Goal: Information Seeking & Learning: Find specific fact

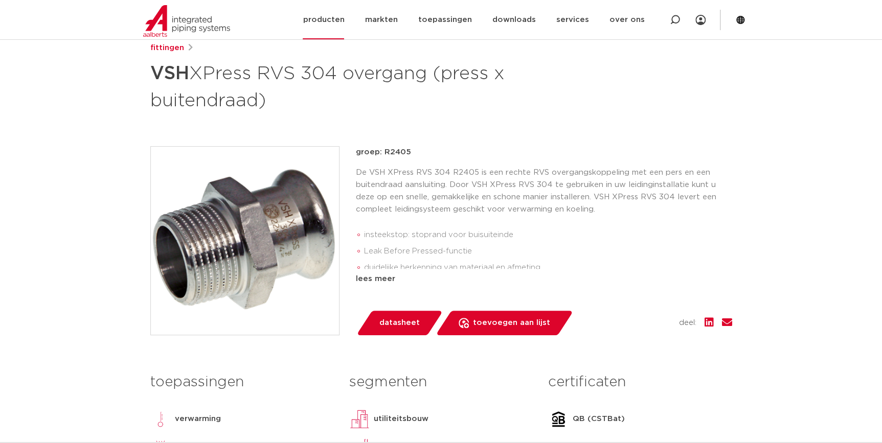
click at [325, 22] on link "producten" at bounding box center [323, 19] width 41 height 39
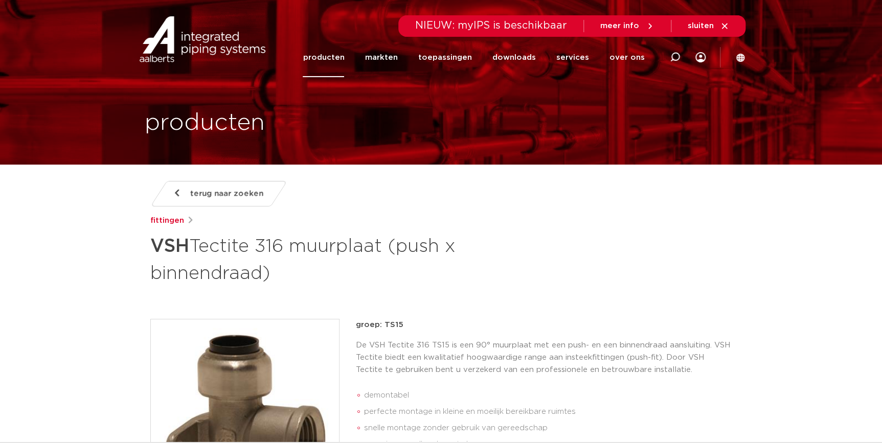
click at [333, 57] on link "producten" at bounding box center [323, 57] width 41 height 39
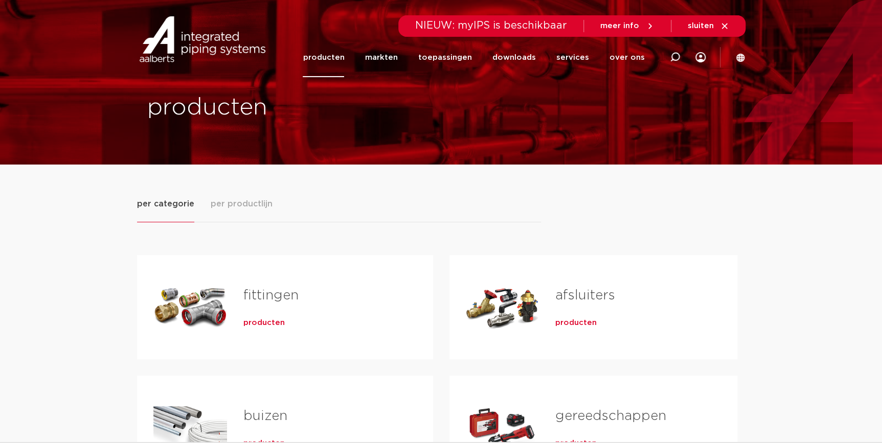
click at [271, 318] on span "producten" at bounding box center [263, 323] width 41 height 10
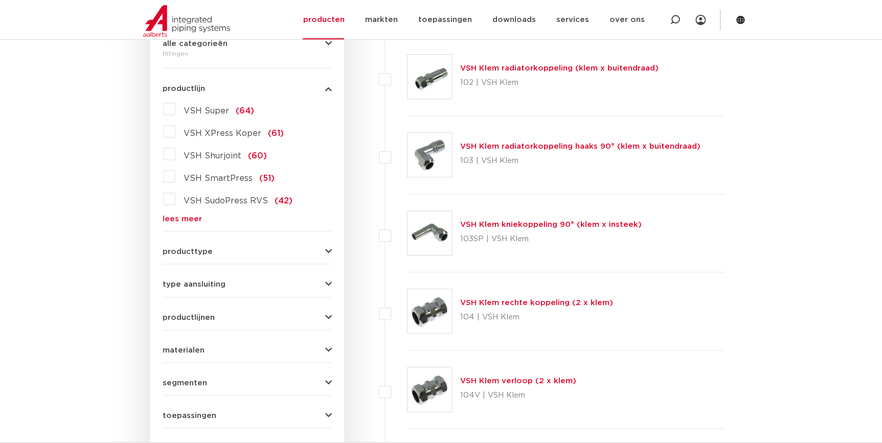
click at [187, 223] on form "zoek op naam of productnummer alle categorieën fittingen fittingen afsluiters b…" at bounding box center [247, 223] width 169 height 477
click at [190, 218] on link "lees meer" at bounding box center [247, 219] width 169 height 8
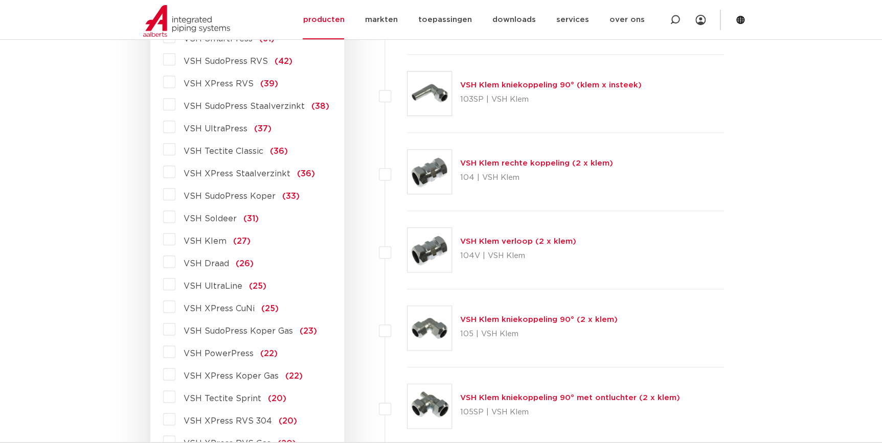
scroll to position [588, 0]
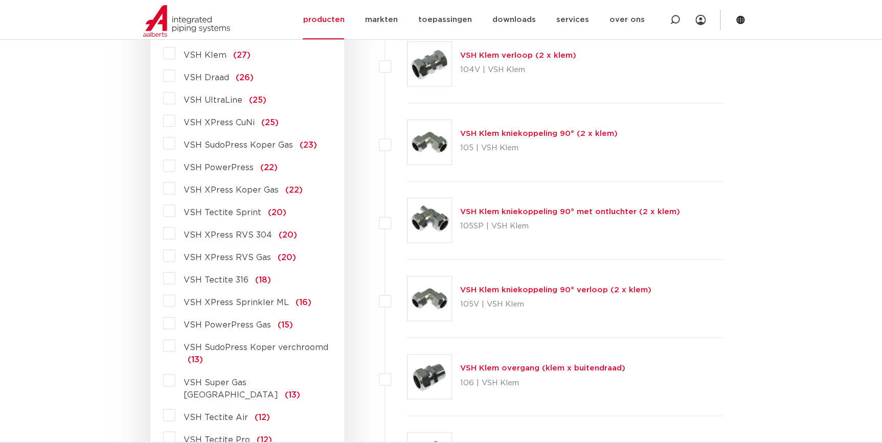
click at [237, 234] on span "VSH XPress RVS 304" at bounding box center [228, 235] width 88 height 8
click at [0, 0] on input "VSH XPress RVS 304 (20)" at bounding box center [0, 0] width 0 height 0
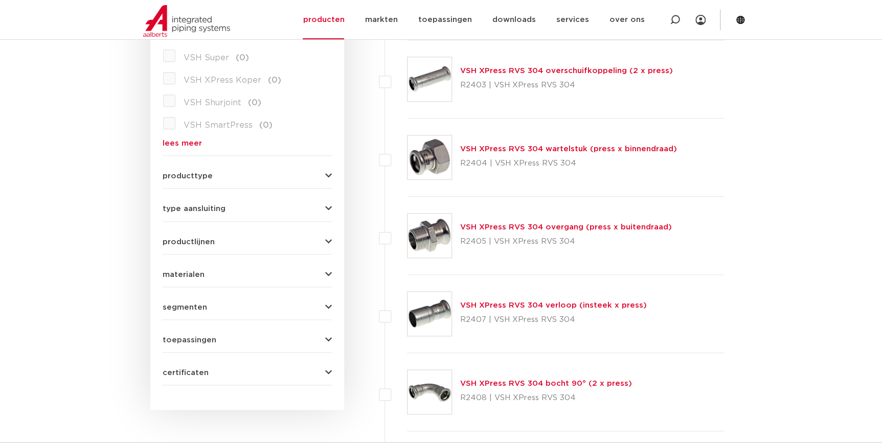
scroll to position [325, 0]
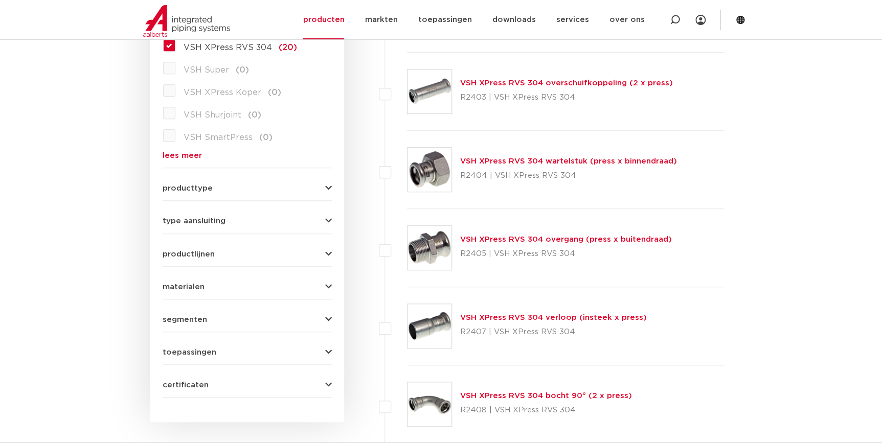
click at [472, 314] on link "VSH XPress RVS 304 verloop (insteek x press)" at bounding box center [553, 318] width 187 height 8
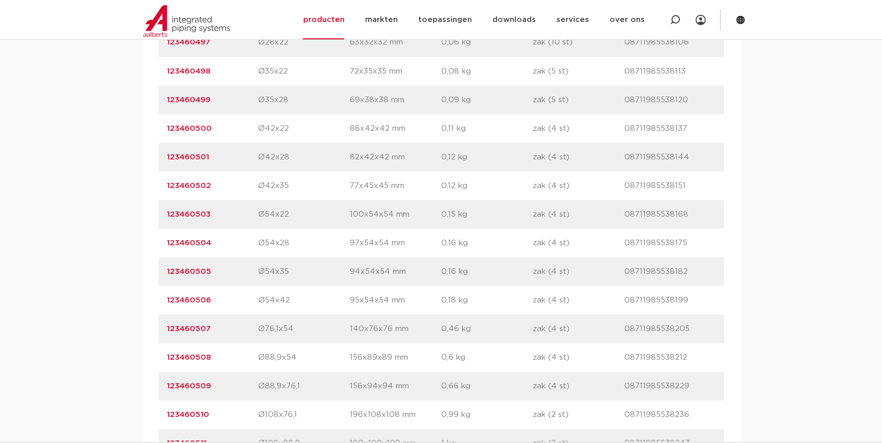
scroll to position [976, 0]
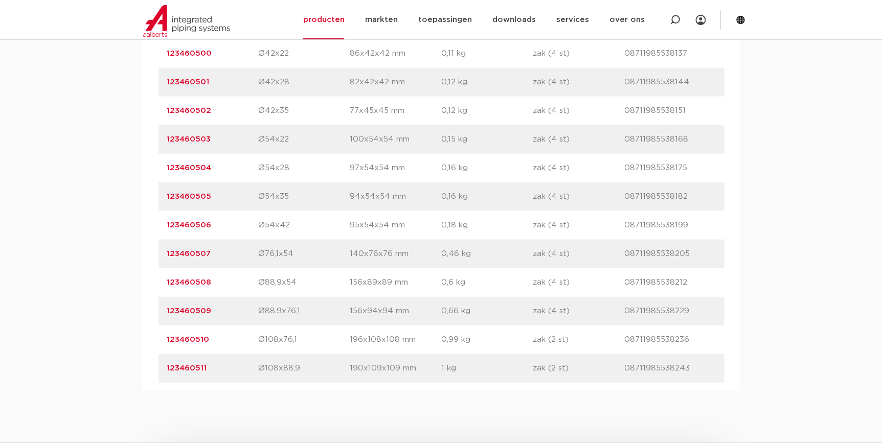
click at [286, 366] on p "Ø108x88,9" at bounding box center [304, 369] width 92 height 12
drag, startPoint x: 207, startPoint y: 370, endPoint x: 139, endPoint y: 374, distance: 68.6
click at [139, 374] on div "assortiment afmetingen specificaties downloads ETIM sustainability assortiment …" at bounding box center [441, 43] width 882 height 696
copy link "123460511"
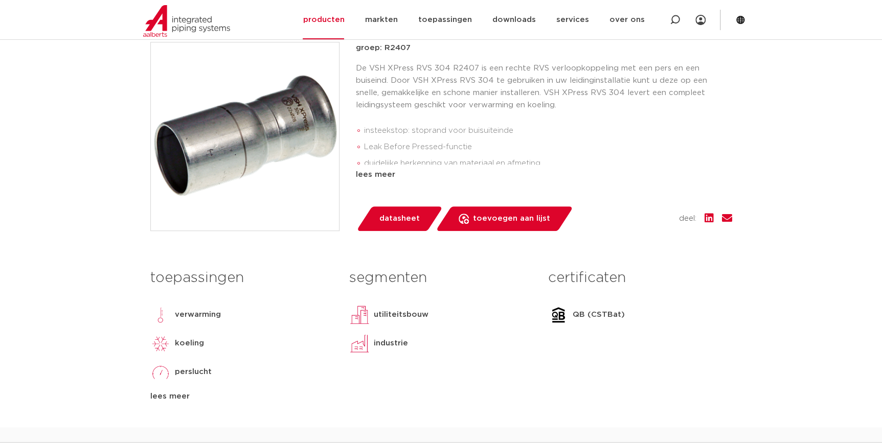
scroll to position [139, 0]
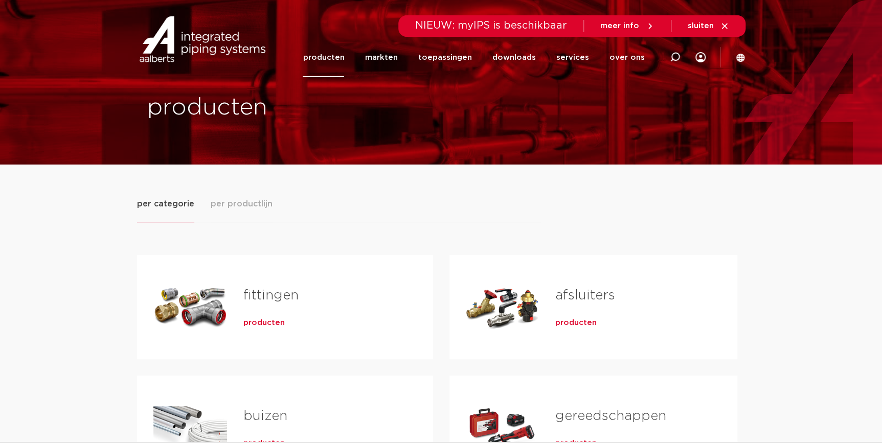
click at [254, 316] on div "producten" at bounding box center [321, 321] width 157 height 14
click at [256, 327] on span "producten" at bounding box center [263, 323] width 41 height 10
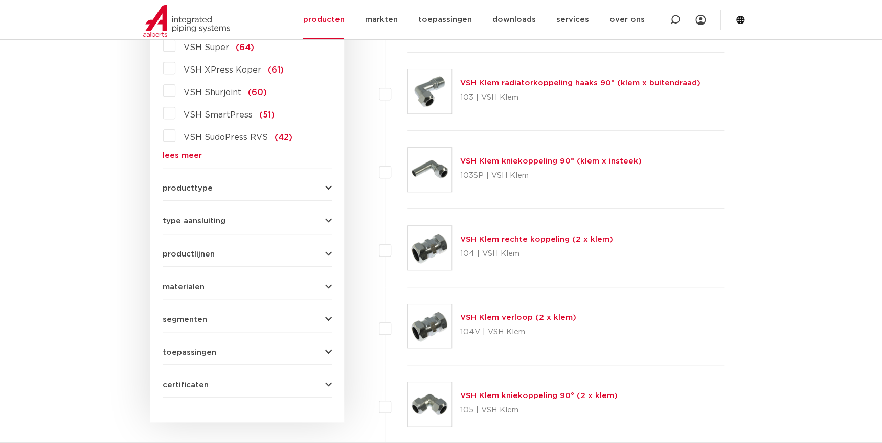
click at [185, 158] on link "lees meer" at bounding box center [247, 156] width 169 height 8
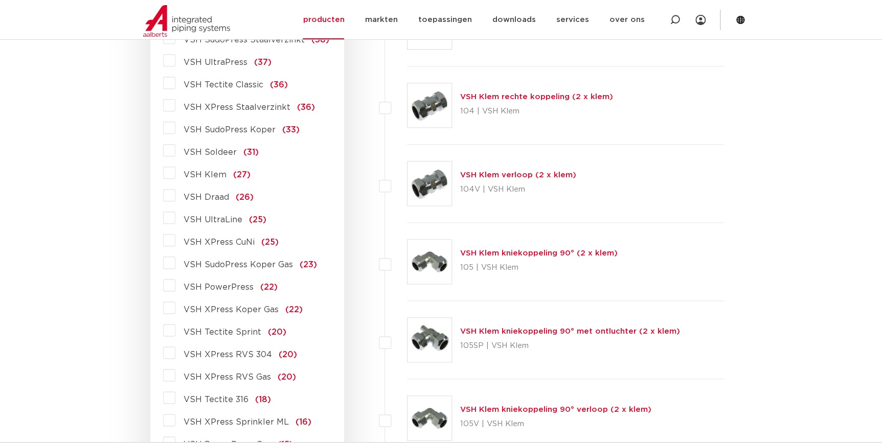
scroll to position [325, 0]
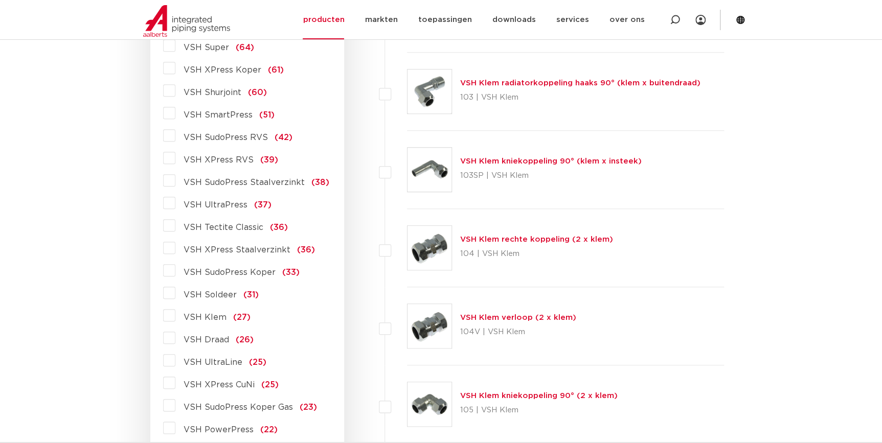
click at [223, 160] on span "VSH XPress RVS" at bounding box center [219, 160] width 70 height 8
click at [0, 0] on input "VSH XPress RVS (39)" at bounding box center [0, 0] width 0 height 0
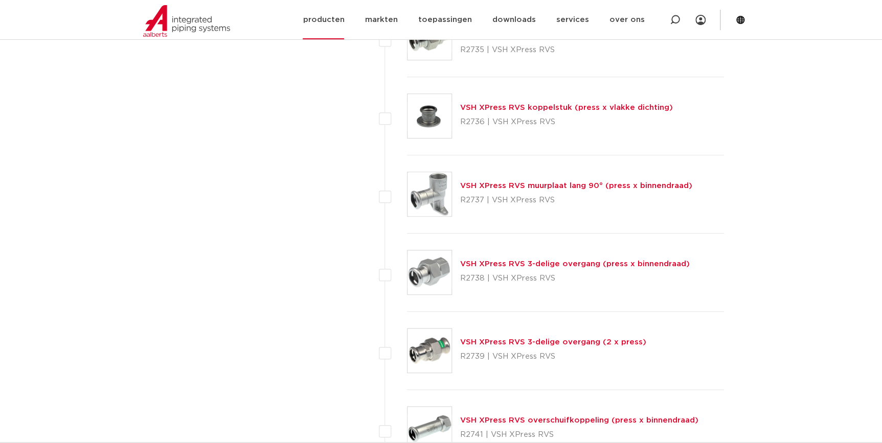
scroll to position [2138, 0]
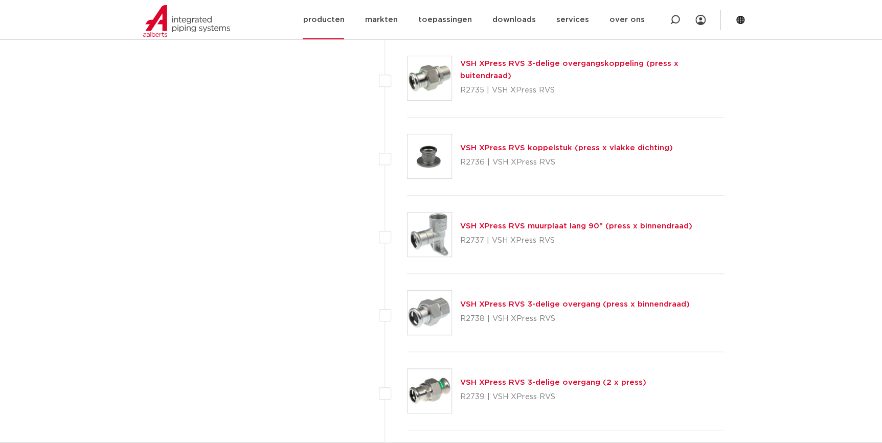
click at [331, 19] on link "producten" at bounding box center [323, 19] width 41 height 39
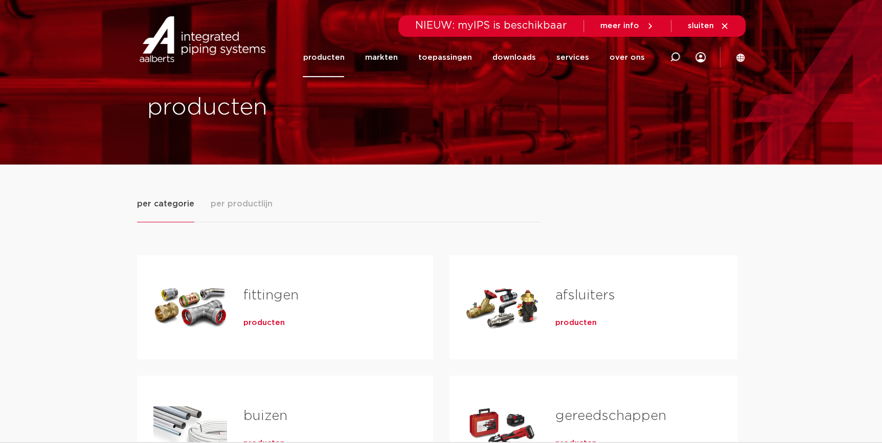
click at [265, 323] on span "producten" at bounding box center [263, 323] width 41 height 10
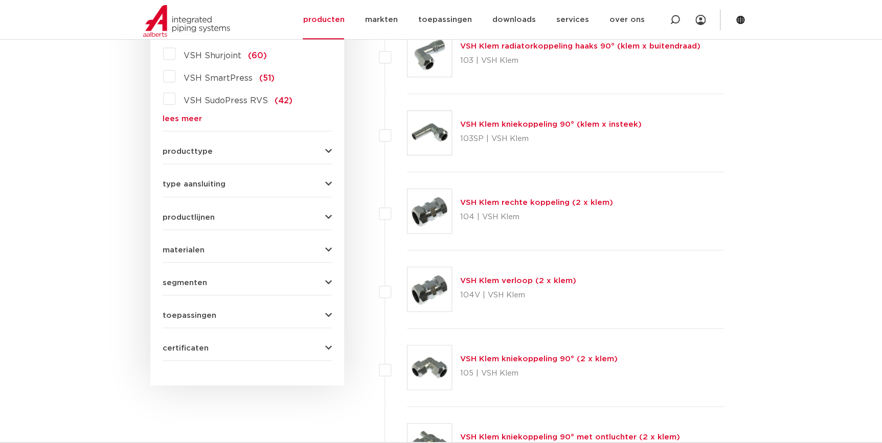
scroll to position [83, 0]
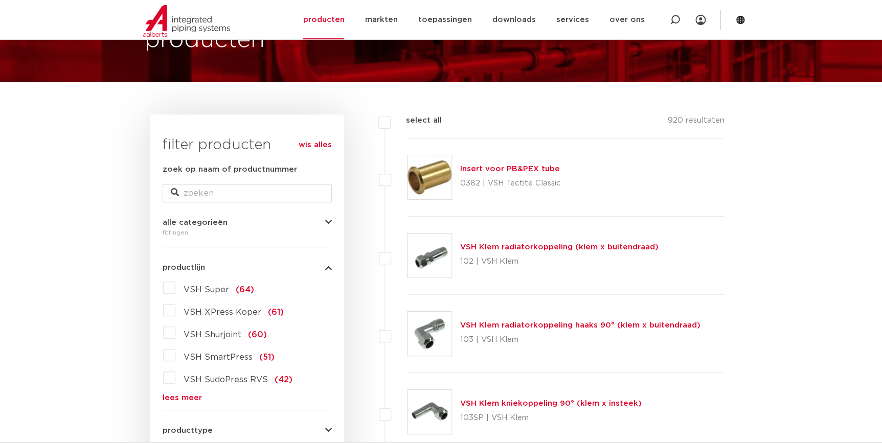
click at [184, 394] on link "lees meer" at bounding box center [247, 398] width 169 height 8
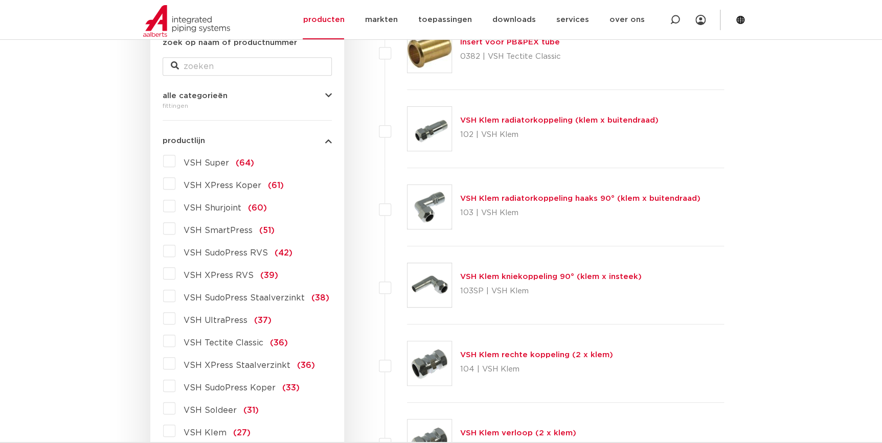
scroll to position [222, 0]
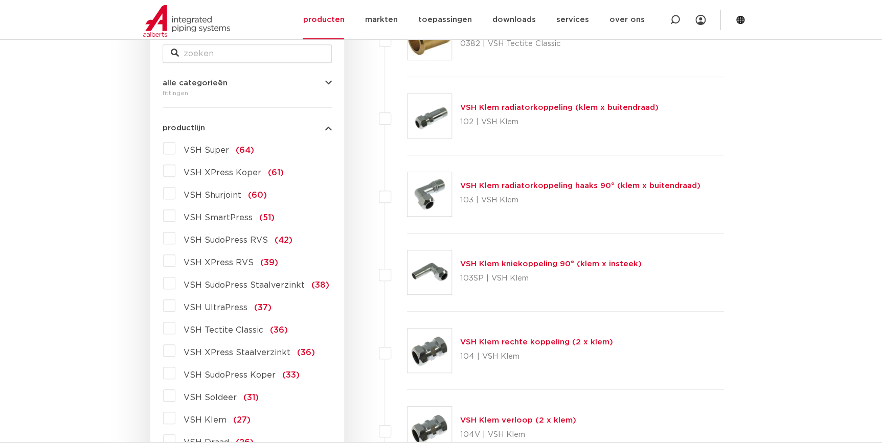
click at [242, 355] on span "VSH XPress Staalverzinkt" at bounding box center [237, 353] width 107 height 8
click at [0, 0] on input "VSH XPress Staalverzinkt (36)" at bounding box center [0, 0] width 0 height 0
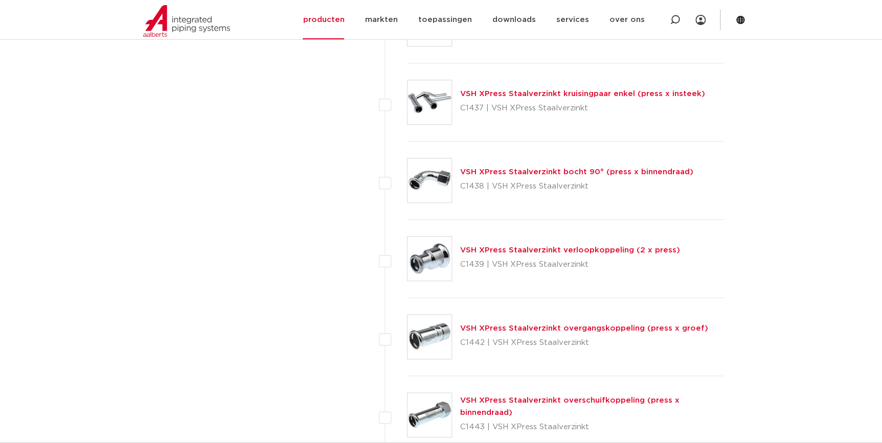
scroll to position [2268, 0]
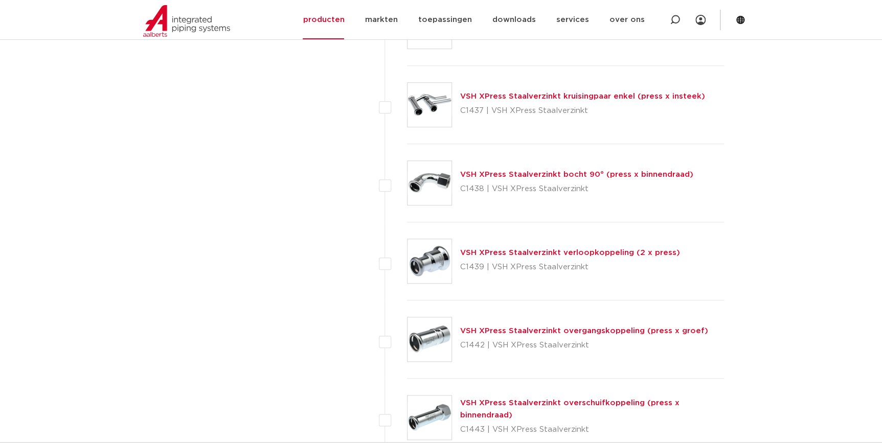
click at [539, 249] on link "VSH XPress Staalverzinkt verloopkoppeling (2 x press)" at bounding box center [570, 253] width 220 height 8
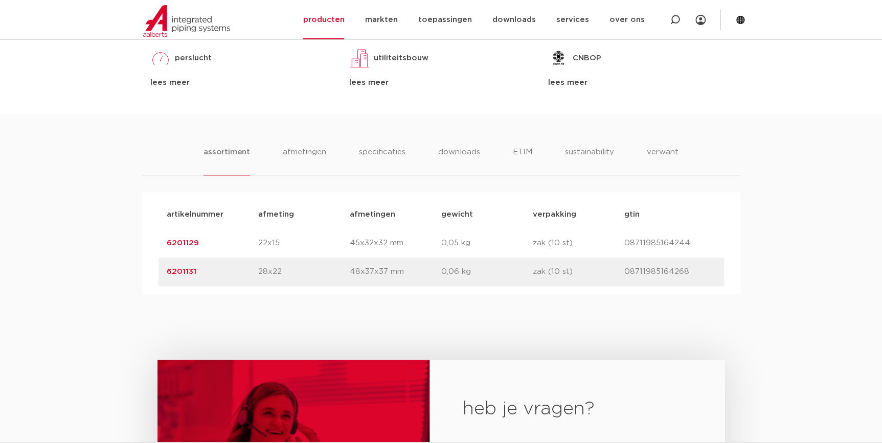
scroll to position [232, 0]
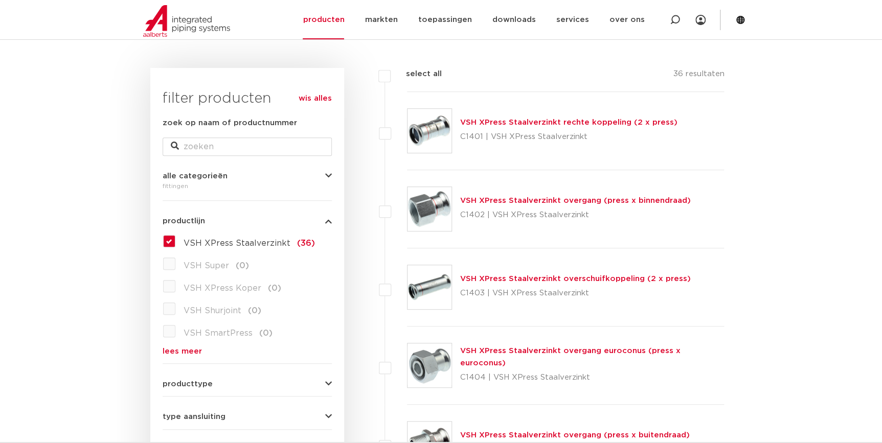
scroll to position [222, 0]
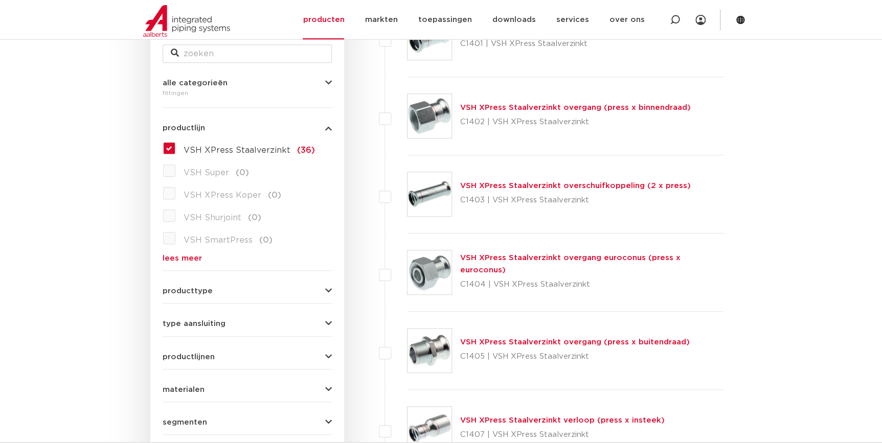
click at [175, 148] on label "VSH XPress Staalverzinkt (36)" at bounding box center [245, 148] width 140 height 16
click at [0, 0] on input "VSH XPress Staalverzinkt (36)" at bounding box center [0, 0] width 0 height 0
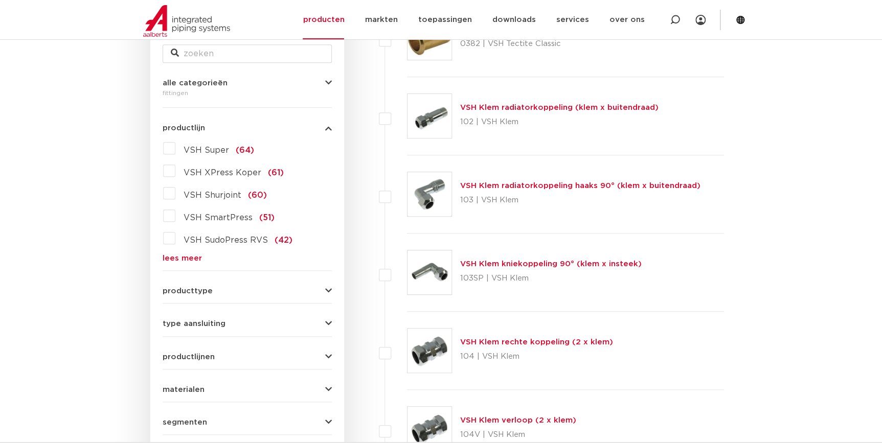
scroll to position [222, 0]
click at [183, 264] on form "zoek op naam of productnummer alle categorieën fittingen fittingen afsluiters b…" at bounding box center [247, 262] width 169 height 477
click at [184, 262] on form "zoek op naam of productnummer alle categorieën fittingen fittingen afsluiters b…" at bounding box center [247, 262] width 169 height 477
click at [204, 255] on link "lees meer" at bounding box center [247, 259] width 169 height 8
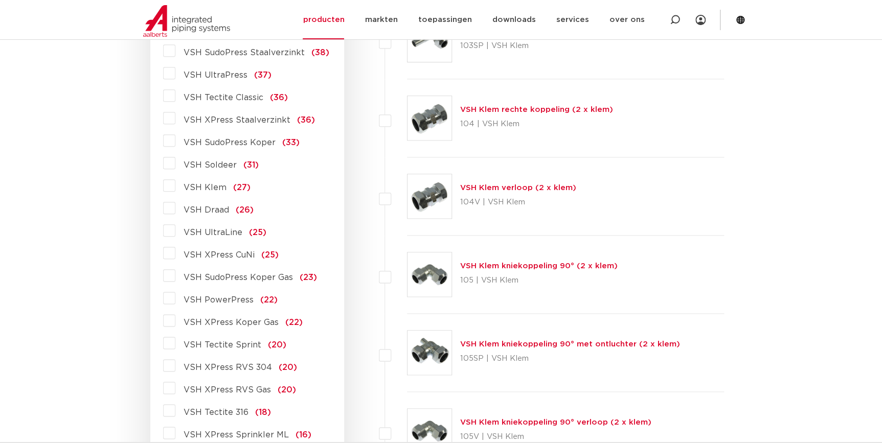
scroll to position [501, 0]
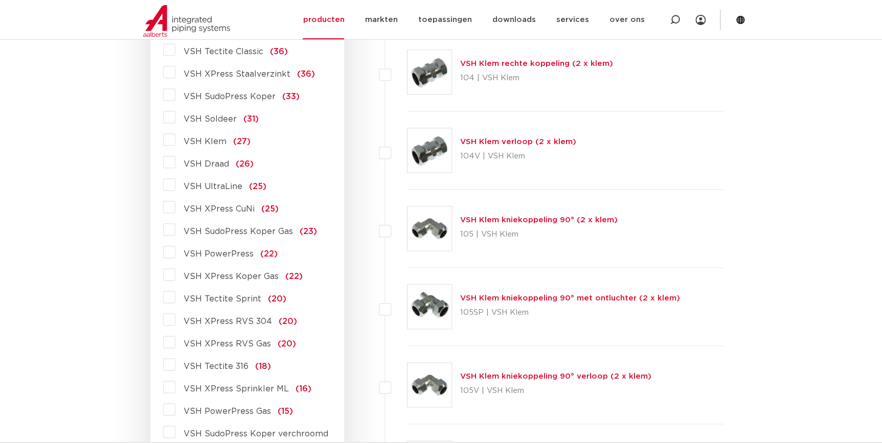
click at [218, 319] on span "VSH XPress RVS 304" at bounding box center [228, 322] width 88 height 8
click at [0, 0] on input "VSH XPress RVS 304 (20)" at bounding box center [0, 0] width 0 height 0
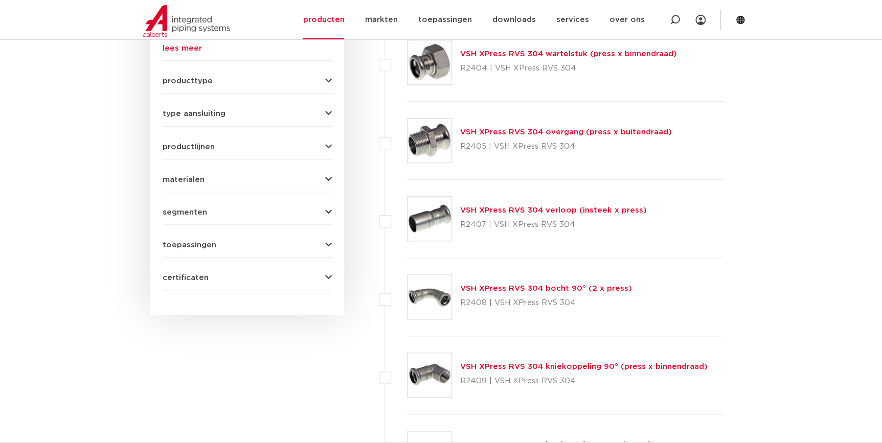
scroll to position [408, 0]
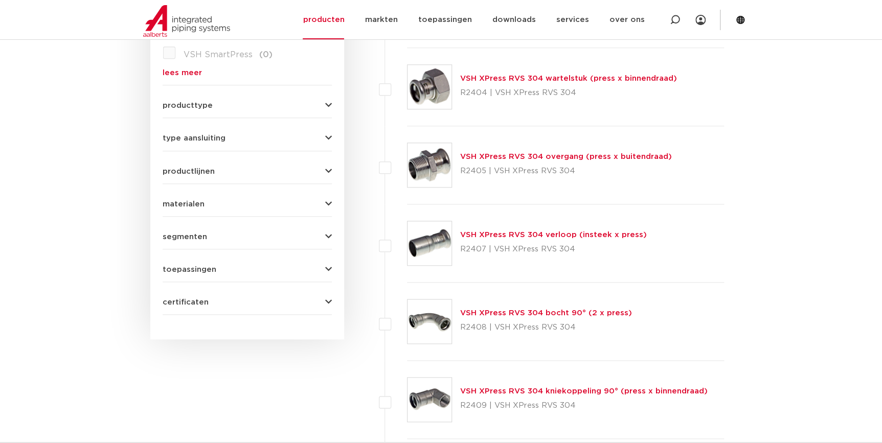
click at [503, 233] on link "VSH XPress RVS 304 verloop (insteek x press)" at bounding box center [553, 235] width 187 height 8
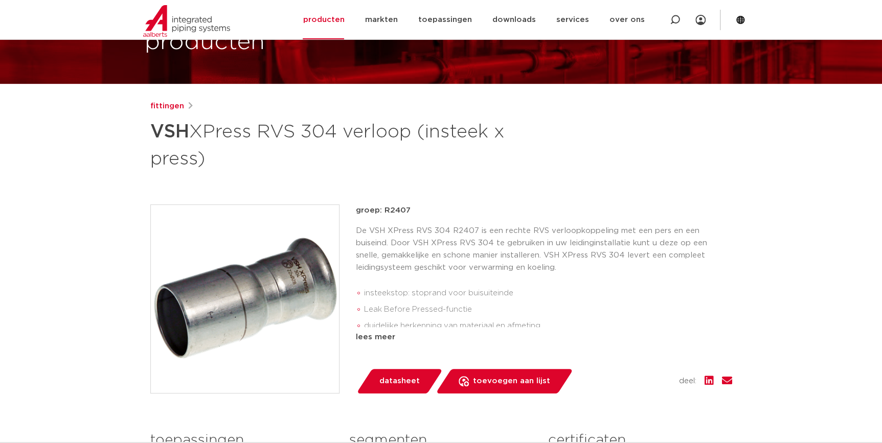
scroll to position [139, 0]
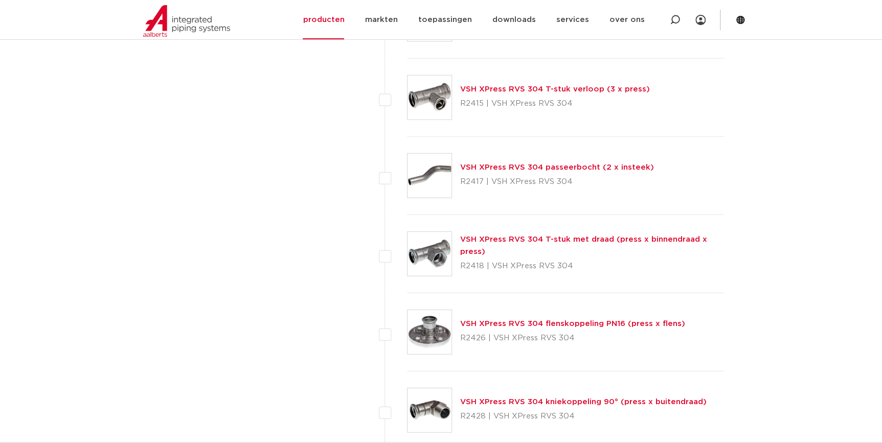
scroll to position [1105, 0]
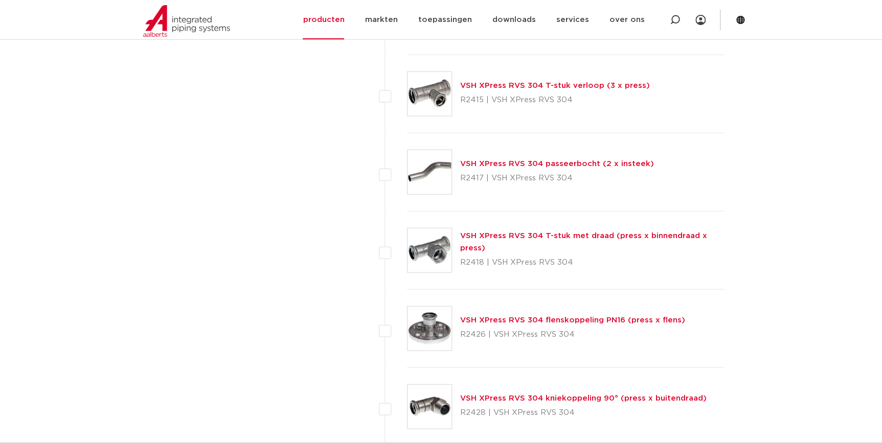
click at [539, 86] on link "VSH XPress RVS 304 T-stuk verloop (3 x press)" at bounding box center [555, 86] width 190 height 8
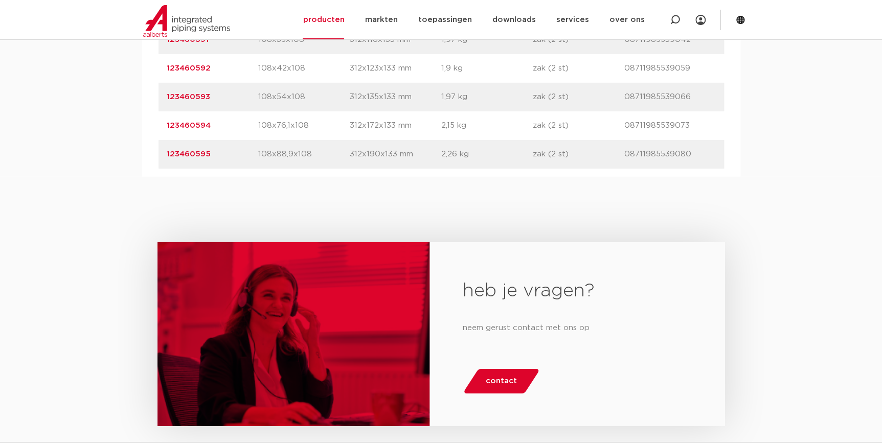
scroll to position [1488, 0]
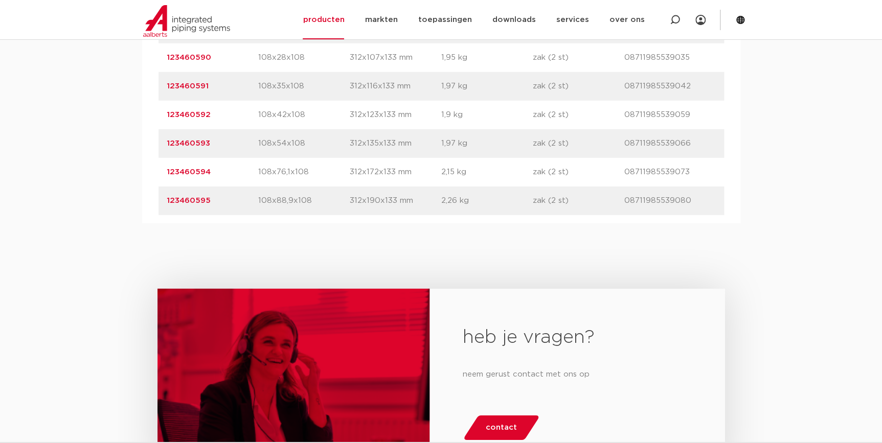
drag, startPoint x: 215, startPoint y: 164, endPoint x: 146, endPoint y: 168, distance: 69.7
copy link "123460594"
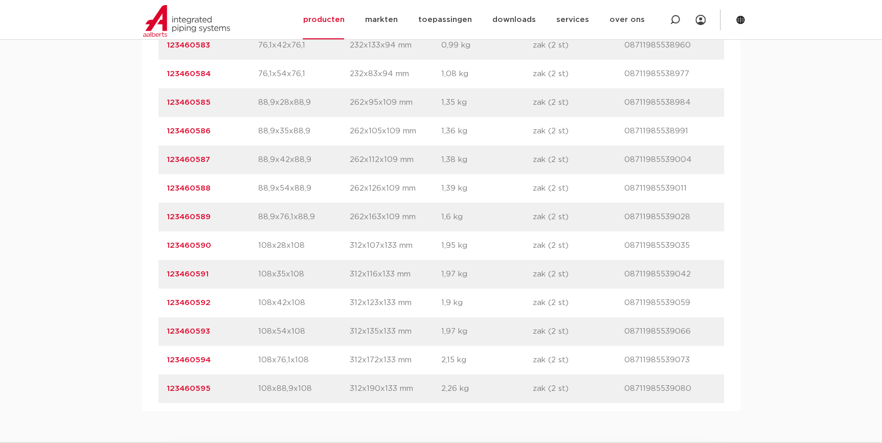
scroll to position [1301, 0]
drag, startPoint x: 312, startPoint y: 358, endPoint x: 304, endPoint y: 358, distance: 8.2
click at [304, 358] on p "108x76,1x108" at bounding box center [304, 358] width 92 height 12
drag, startPoint x: 162, startPoint y: 356, endPoint x: 327, endPoint y: 356, distance: 165.2
click at [327, 356] on div "artikelnummer 123460594 afmeting 108x76,1x108 afmetingen 312x172x133 mm gewicht…" at bounding box center [442, 358] width 566 height 29
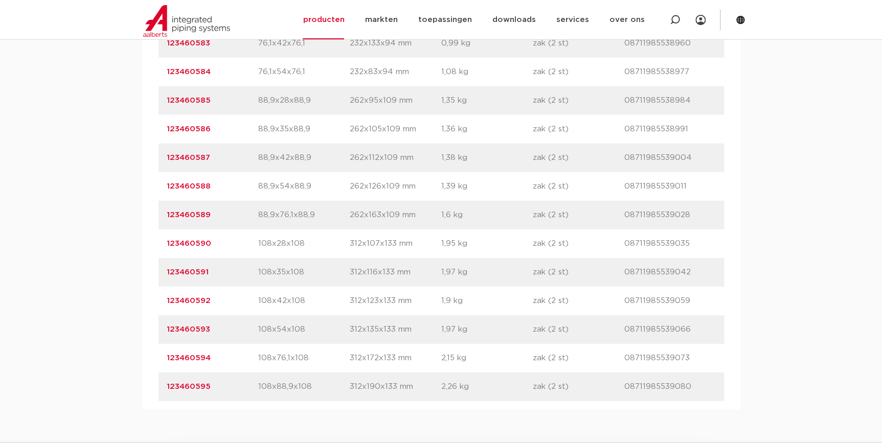
copy div "123460594 afmeting 108x76,1x108"
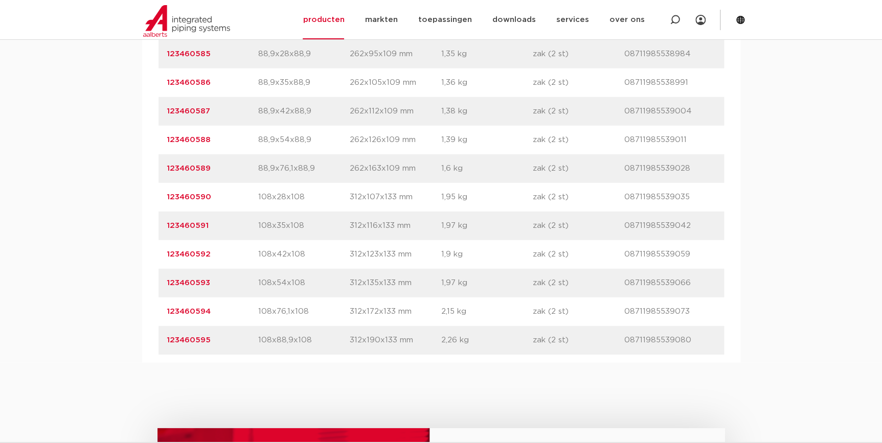
drag, startPoint x: 308, startPoint y: 320, endPoint x: 257, endPoint y: 320, distance: 51.1
click at [308, 320] on div "artikelnummer 123460594 afmeting 108x76,1x108 [GEOGRAPHIC_DATA] 312x172x133 mm …" at bounding box center [442, 312] width 566 height 29
drag, startPoint x: 215, startPoint y: 310, endPoint x: 149, endPoint y: 312, distance: 66.0
copy link "123460594"
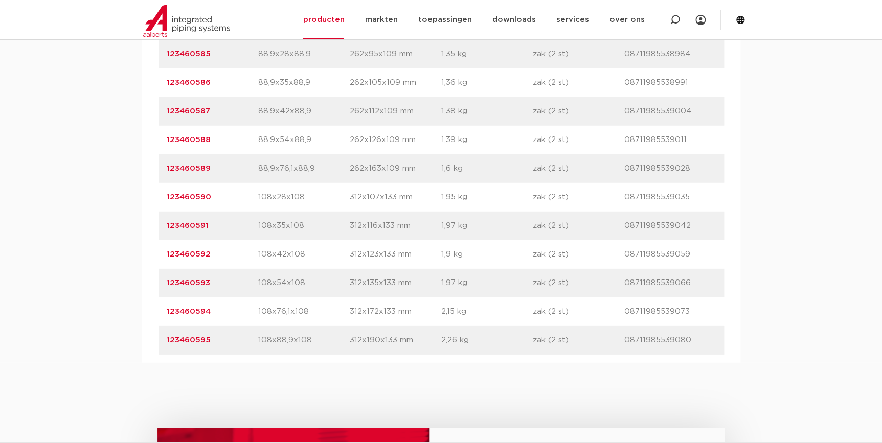
drag, startPoint x: 308, startPoint y: 312, endPoint x: 208, endPoint y: 308, distance: 100.3
click at [208, 308] on div "artikelnummer 123460594 afmeting 108x76,1x108 afmetingen 312x172x133 mm gewicht…" at bounding box center [442, 312] width 566 height 29
copy div "afmeting 108x76,1x108"
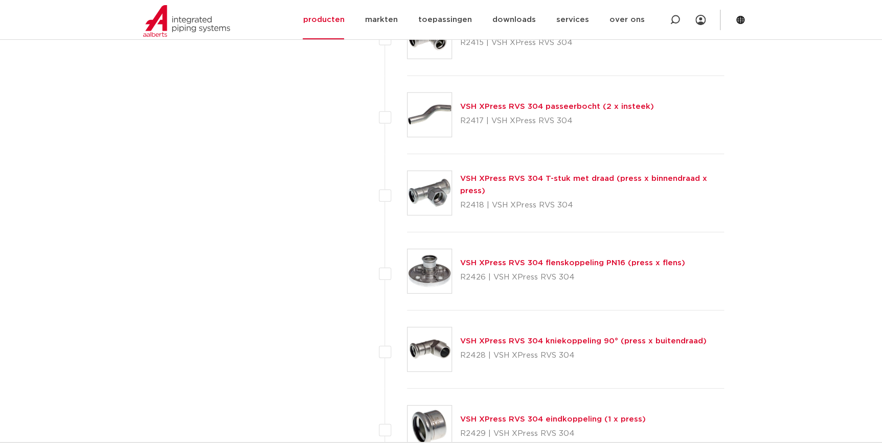
scroll to position [1162, 0]
click at [530, 341] on link "VSH XPress RVS 304 kniekoppeling 90° (press x buitendraad)" at bounding box center [583, 342] width 246 height 8
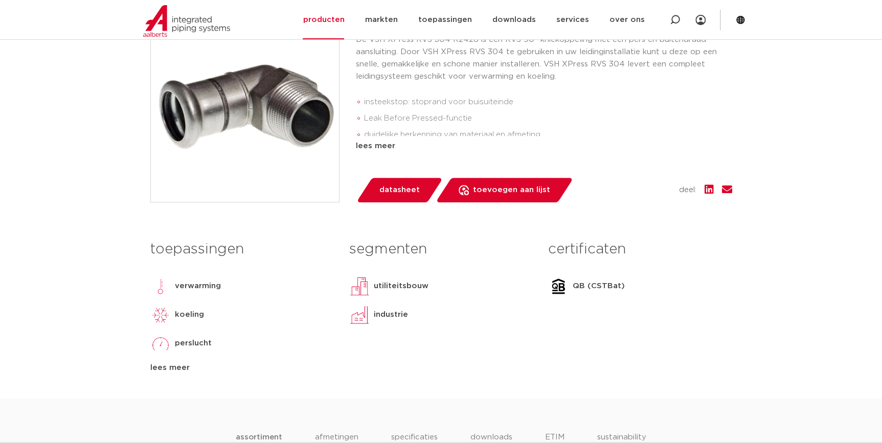
scroll to position [232, 0]
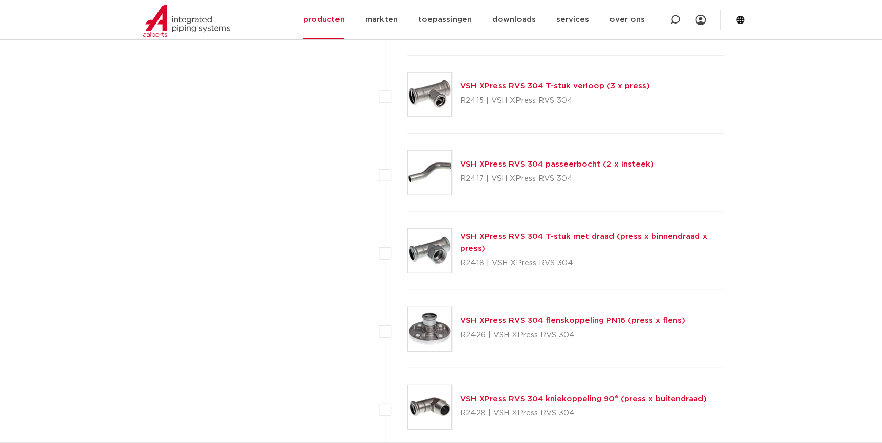
scroll to position [1022, 0]
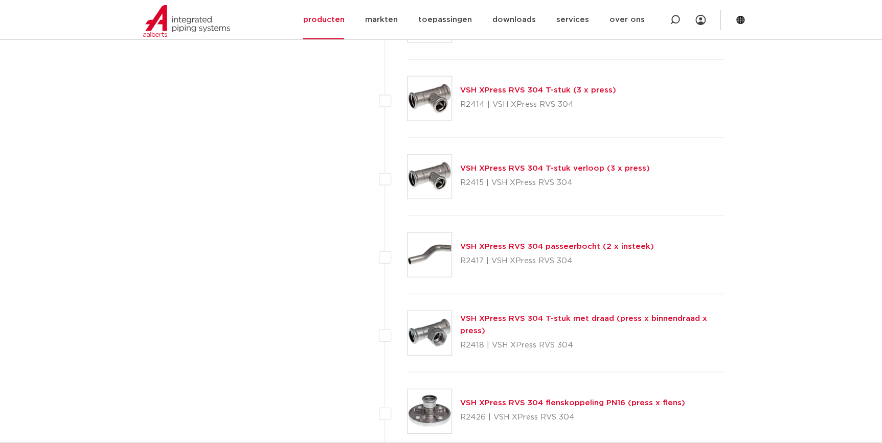
click at [528, 321] on link "VSH XPress RVS 304 T-stuk met draad (press x binnendraad x press)" at bounding box center [583, 325] width 247 height 20
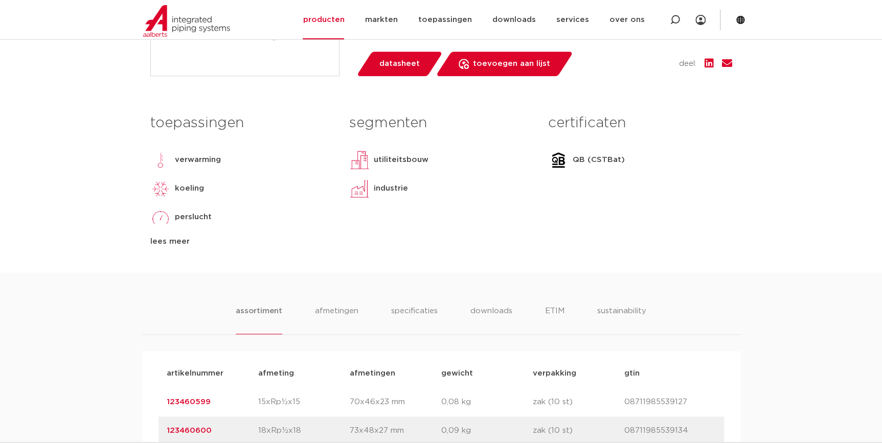
scroll to position [279, 0]
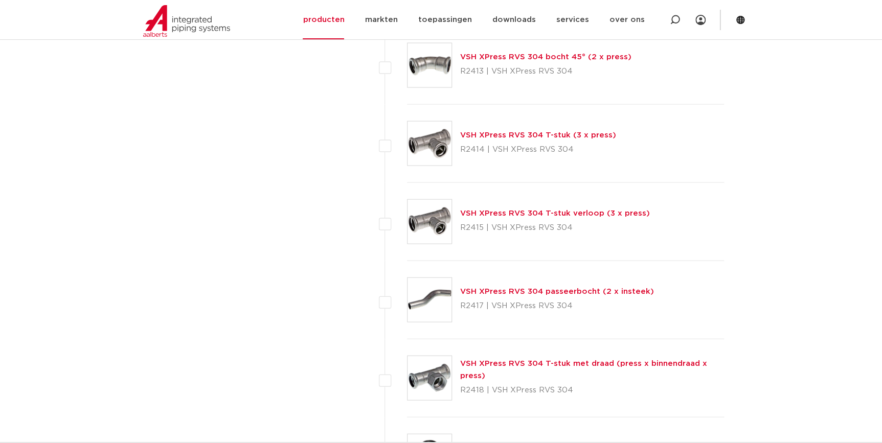
scroll to position [976, 0]
click at [578, 219] on link "VSH XPress RVS 304 T-stuk verloop (3 x press)" at bounding box center [555, 215] width 190 height 8
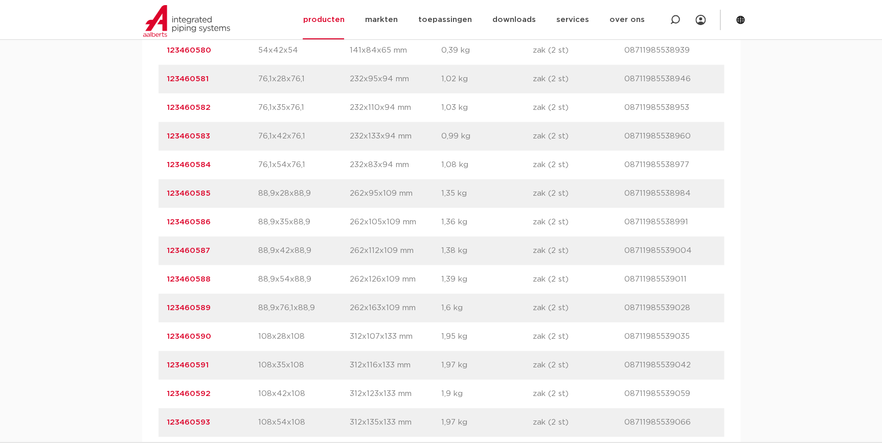
scroll to position [1394, 0]
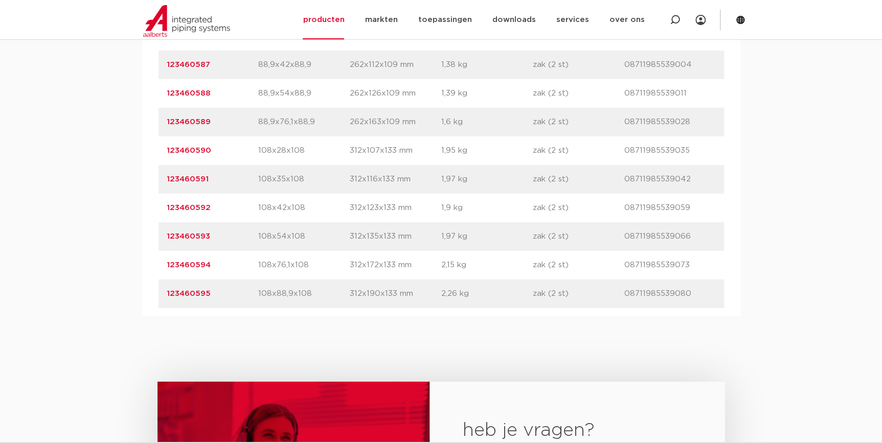
drag, startPoint x: 570, startPoint y: 264, endPoint x: 564, endPoint y: 266, distance: 6.5
click at [564, 266] on p "zak (2 st)" at bounding box center [579, 265] width 92 height 12
drag, startPoint x: 691, startPoint y: 266, endPoint x: 621, endPoint y: 269, distance: 70.1
click at [621, 269] on div "artikelnummer 123460594 afmeting 108x76,1x108 afmetingen 312x172x133 mm gewicht…" at bounding box center [442, 265] width 566 height 29
copy div "gtin 08711985539073"
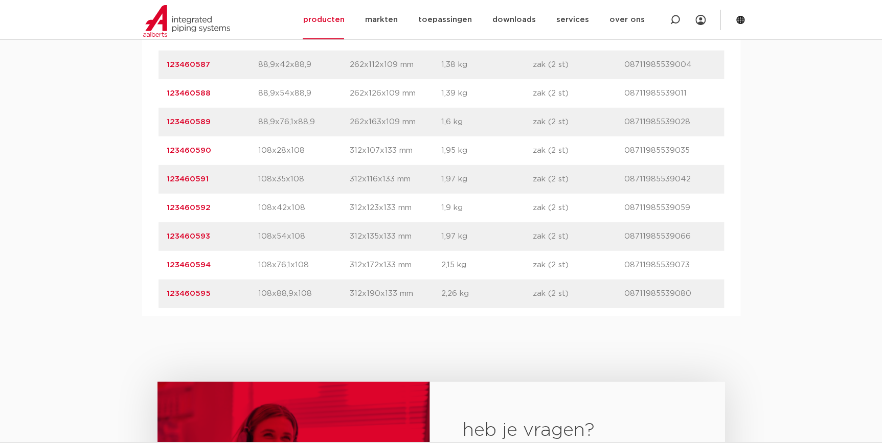
drag, startPoint x: 215, startPoint y: 266, endPoint x: 139, endPoint y: 269, distance: 76.3
copy link "123460594"
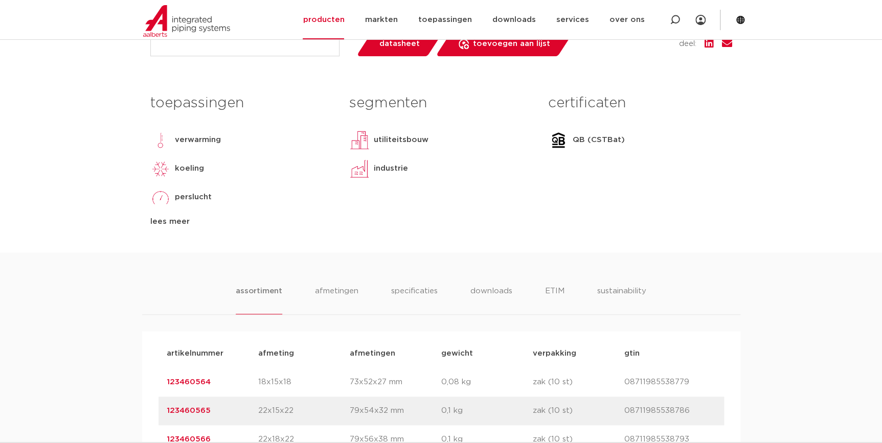
scroll to position [139, 0]
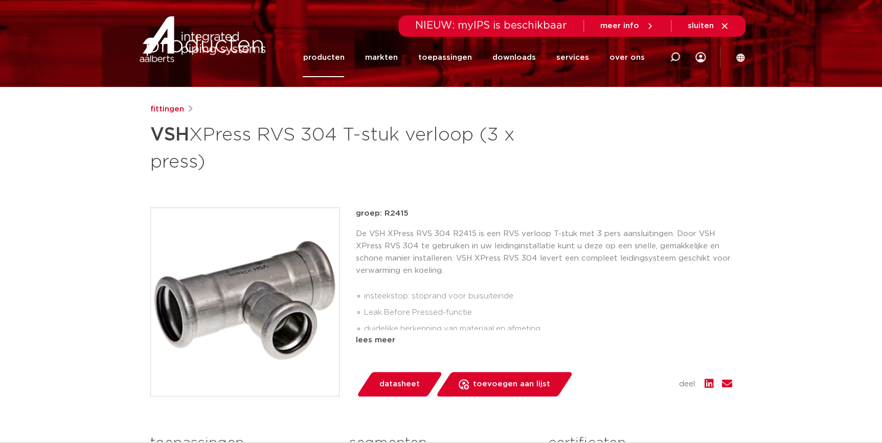
scroll to position [0, 0]
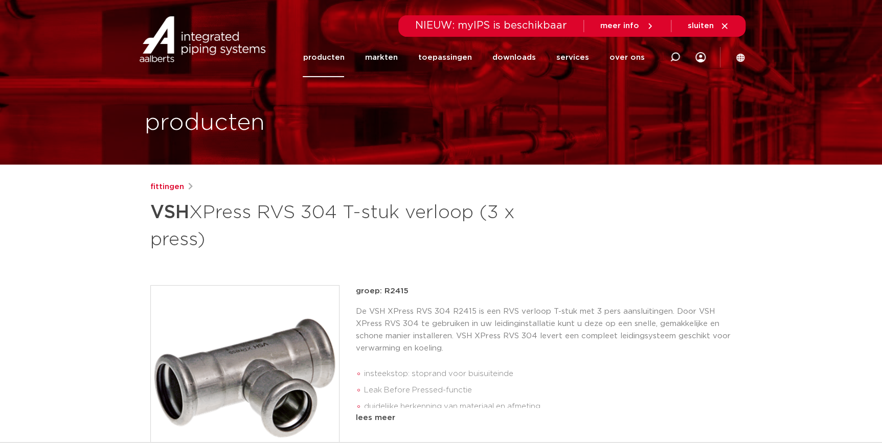
drag, startPoint x: 149, startPoint y: 208, endPoint x: 210, endPoint y: 242, distance: 69.4
click at [210, 242] on h1 "VSH XPress RVS 304 T-stuk verloop (3 x press)" at bounding box center [342, 224] width 384 height 55
copy h1 "VSH XPress RVS 304 T-stuk verloop (3 x press)"
drag, startPoint x: 350, startPoint y: 268, endPoint x: 286, endPoint y: 250, distance: 66.4
click at [341, 266] on div "fittingen VSH XPress RVS 304 T-stuk verloop (3 x press) groep: R2415 insteeksto…" at bounding box center [441, 426] width 598 height 490
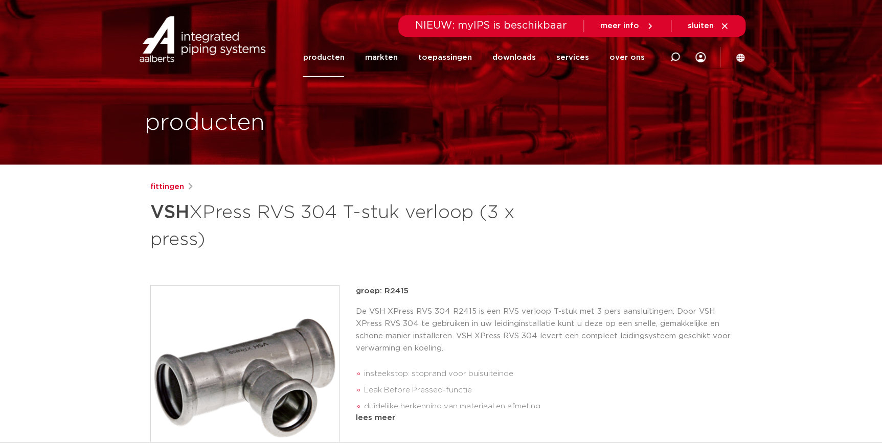
click at [226, 237] on h1 "VSH XPress RVS 304 T-stuk verloop (3 x press)" at bounding box center [342, 224] width 384 height 55
click at [600, 396] on li "Leak Before Pressed-functie" at bounding box center [548, 390] width 368 height 16
click at [568, 272] on div "fittingen VSH XPress RVS 304 T-stuk verloop (3 x press) groep: R2415 insteeksto…" at bounding box center [441, 426] width 598 height 490
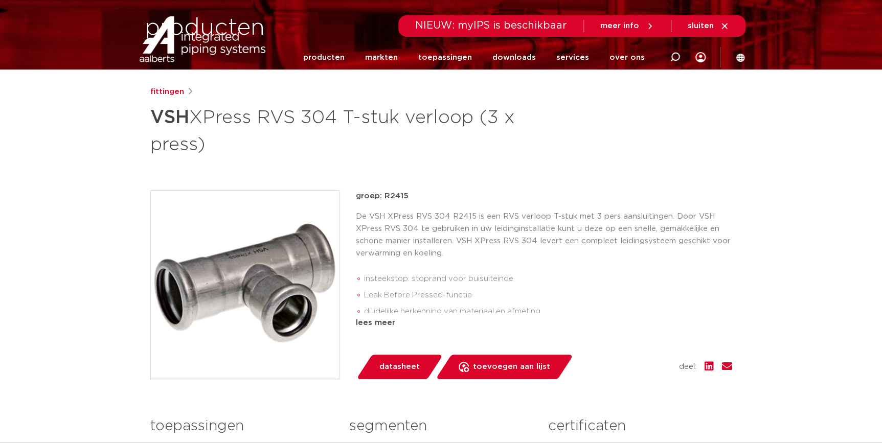
scroll to position [139, 0]
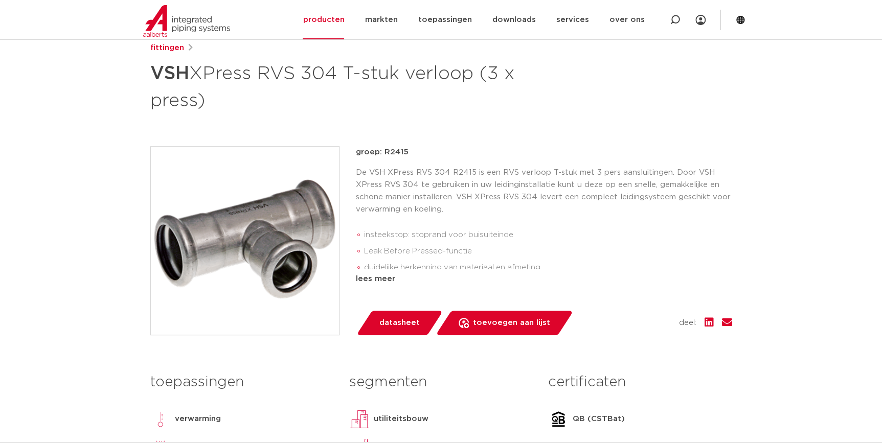
click at [385, 285] on div "groep: R2415 De VSH XPress RVS 304 R2415 is een RVS verloop T-stuk met 3 pers a…" at bounding box center [544, 240] width 376 height 189
click at [384, 281] on div "lees meer" at bounding box center [544, 279] width 376 height 12
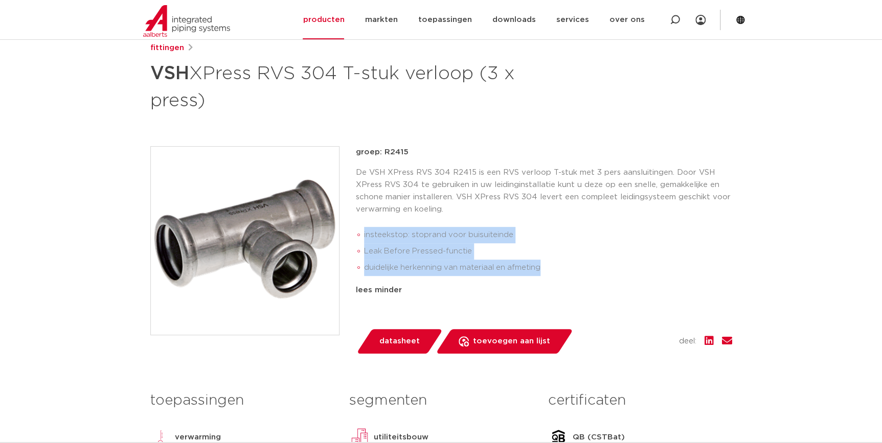
drag, startPoint x: 544, startPoint y: 270, endPoint x: 359, endPoint y: 235, distance: 187.9
click at [359, 235] on ul "insteekstop: stoprand voor buisuiteinde Leak Before Pressed-functie duidelijke …" at bounding box center [544, 251] width 376 height 57
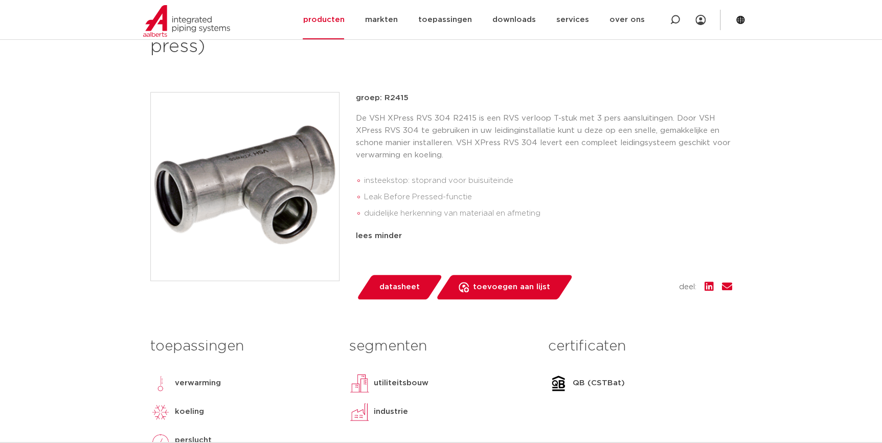
scroll to position [186, 0]
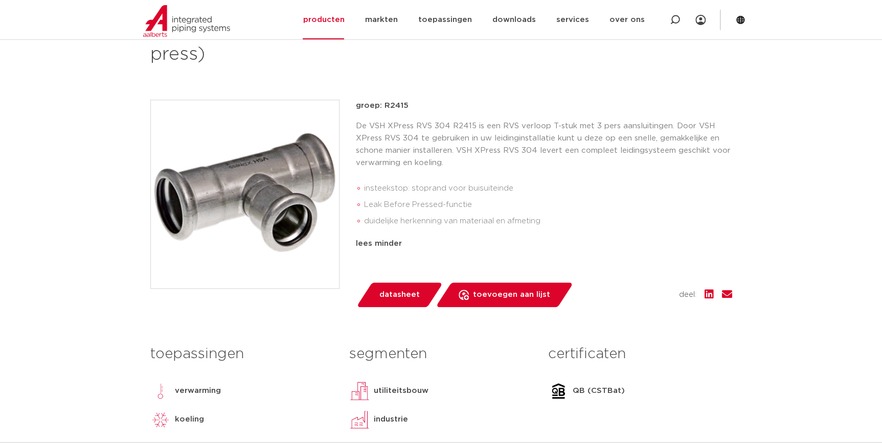
click at [399, 243] on div "lees minder" at bounding box center [544, 244] width 376 height 12
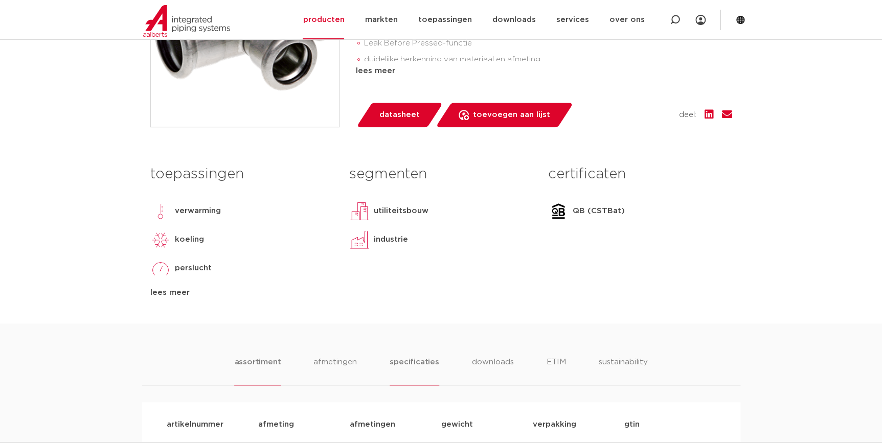
scroll to position [511, 0]
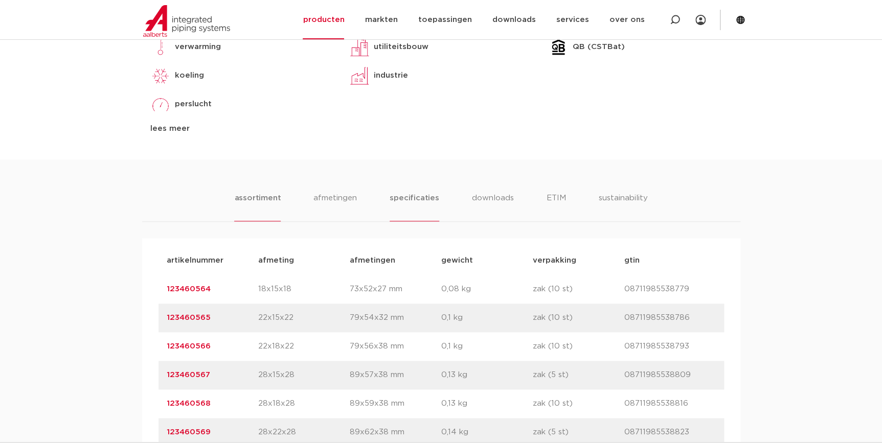
click at [419, 194] on li "specificaties" at bounding box center [414, 206] width 49 height 29
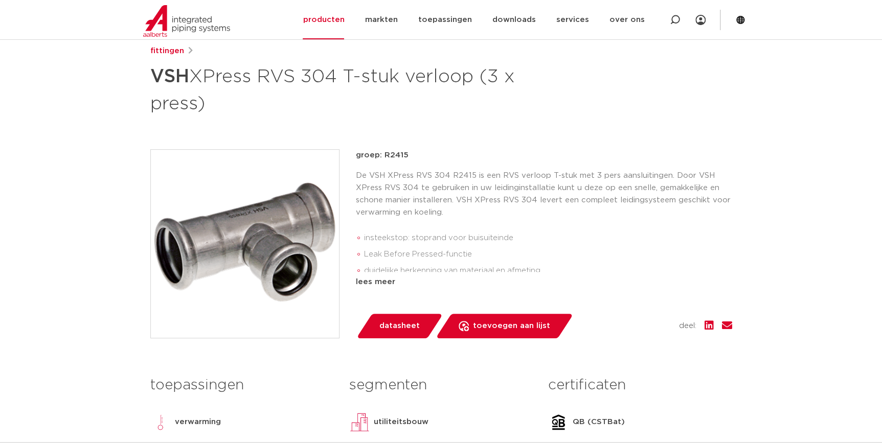
scroll to position [139, 0]
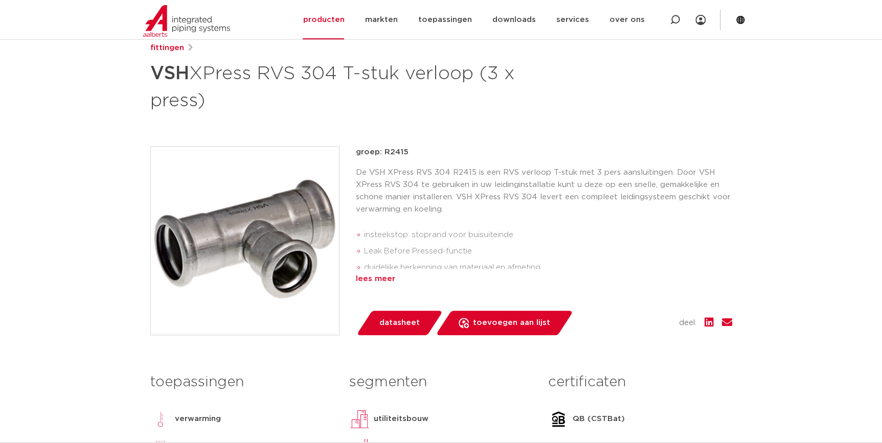
click at [387, 283] on div "lees meer" at bounding box center [544, 279] width 376 height 12
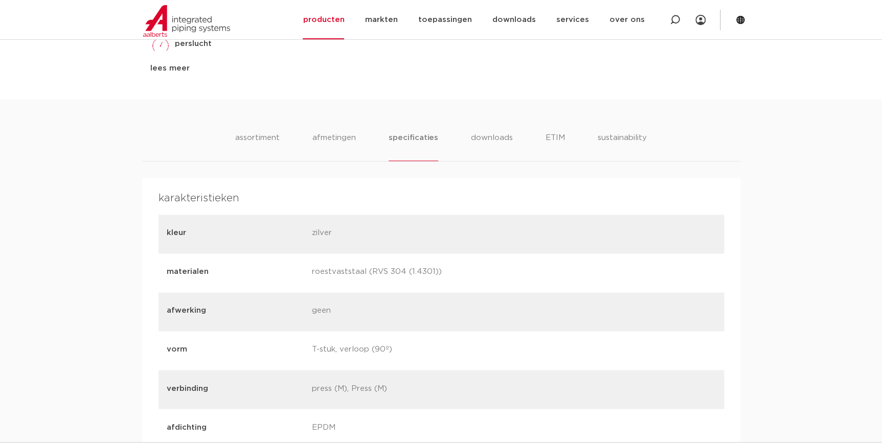
scroll to position [604, 0]
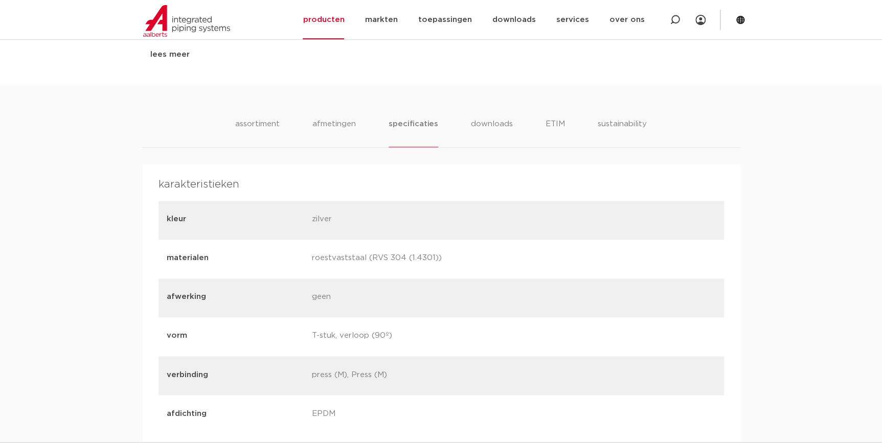
click at [586, 361] on div "verbinding press (M), Press (M)" at bounding box center [442, 375] width 566 height 39
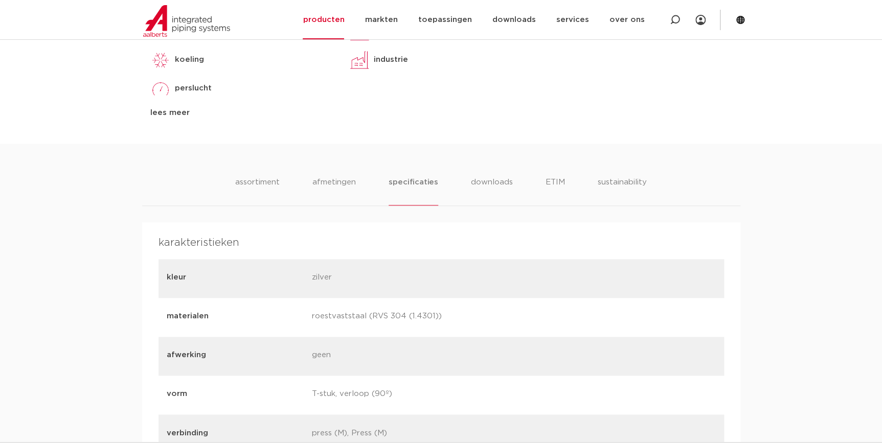
scroll to position [372, 0]
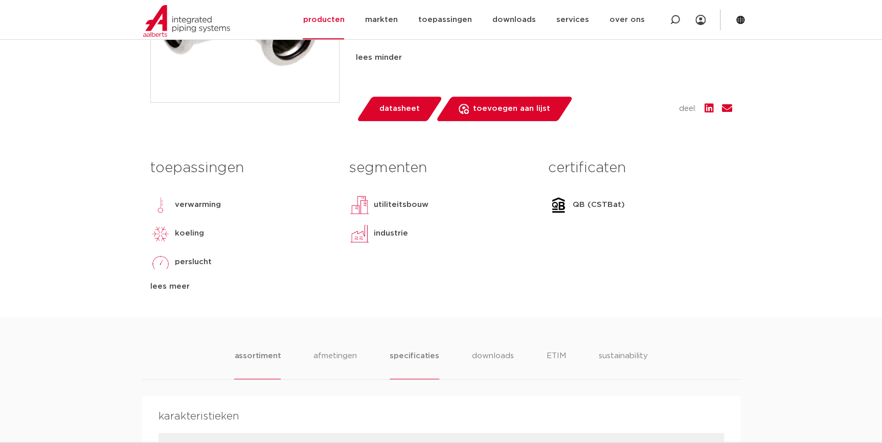
click at [266, 363] on li "assortiment" at bounding box center [257, 364] width 47 height 29
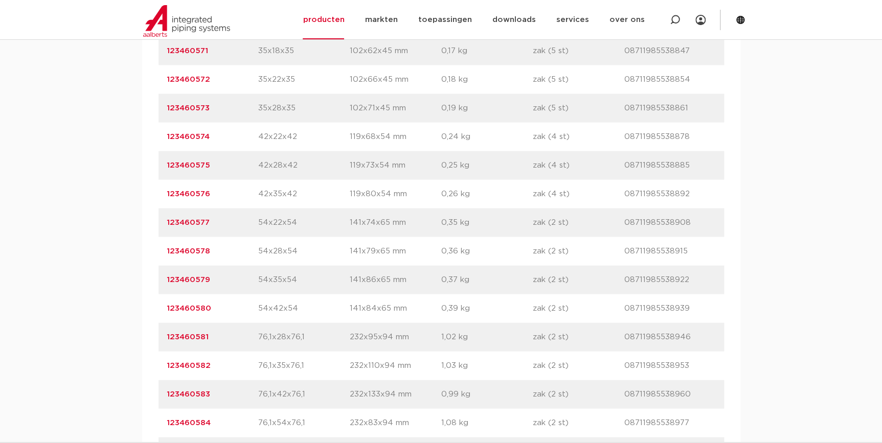
scroll to position [976, 0]
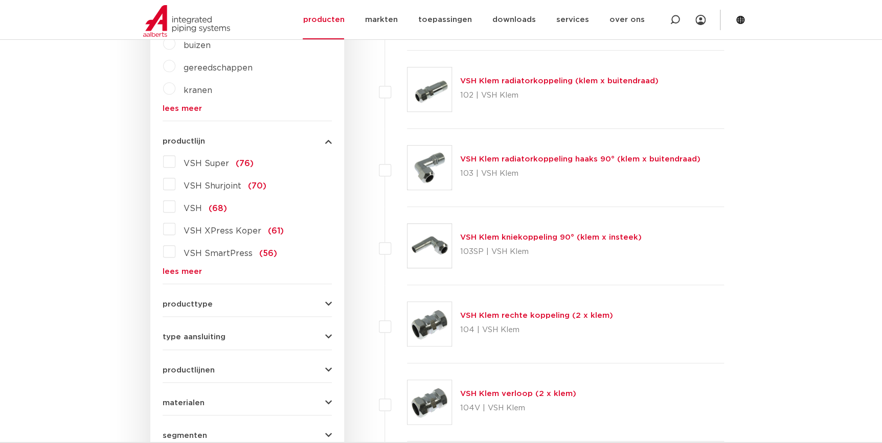
scroll to position [325, 0]
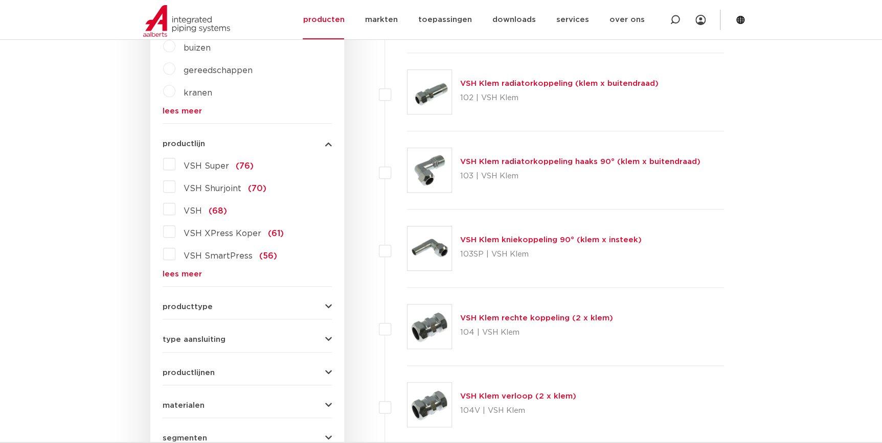
click at [166, 273] on link "lees meer" at bounding box center [247, 275] width 169 height 8
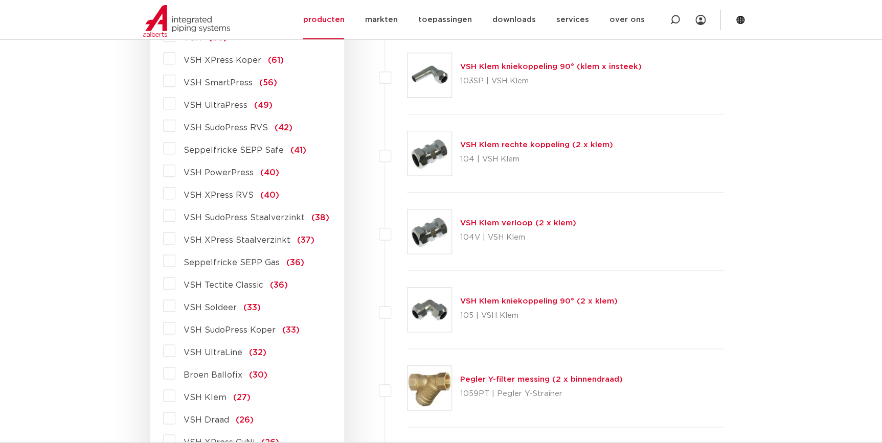
scroll to position [650, 0]
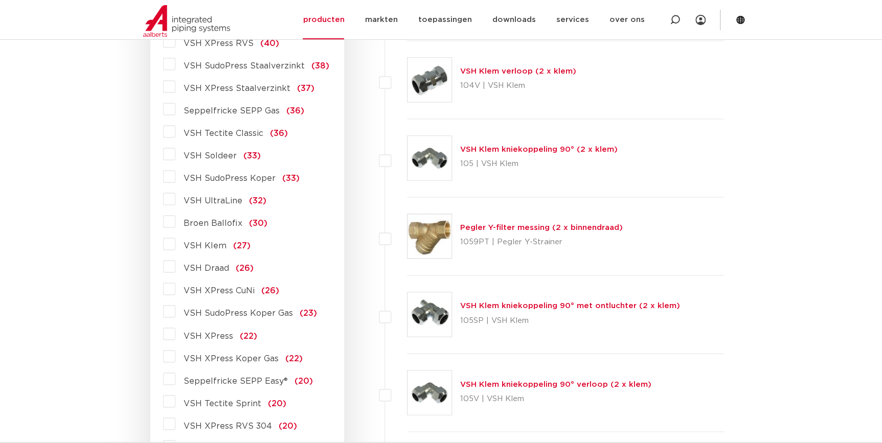
click at [231, 417] on label "VSH XPress RVS 304 (20)" at bounding box center [236, 424] width 122 height 16
click at [0, 0] on input "VSH XPress RVS 304 (20)" at bounding box center [0, 0] width 0 height 0
